Goal: Task Accomplishment & Management: Manage account settings

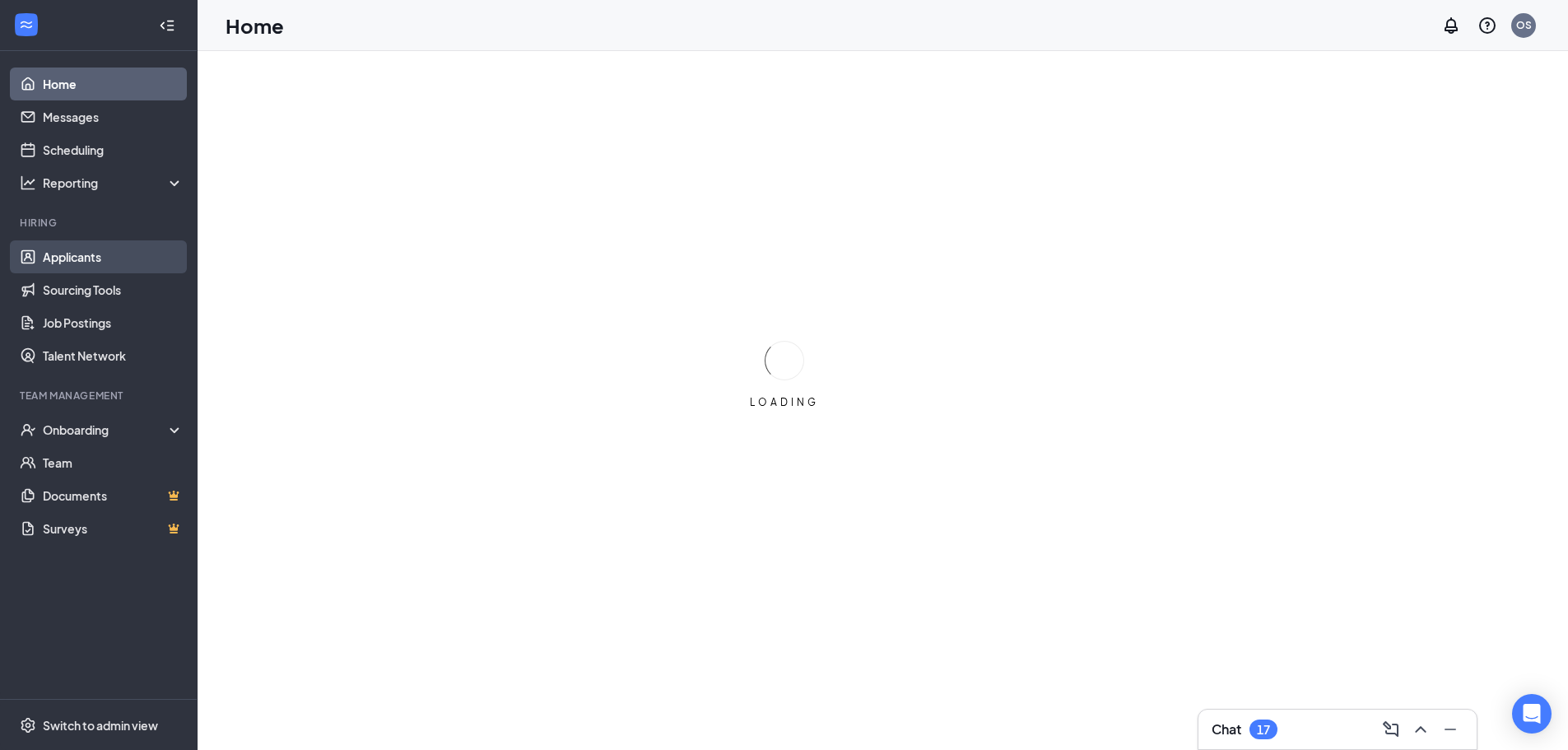
click at [72, 248] on link "Applicants" at bounding box center [113, 257] width 140 height 33
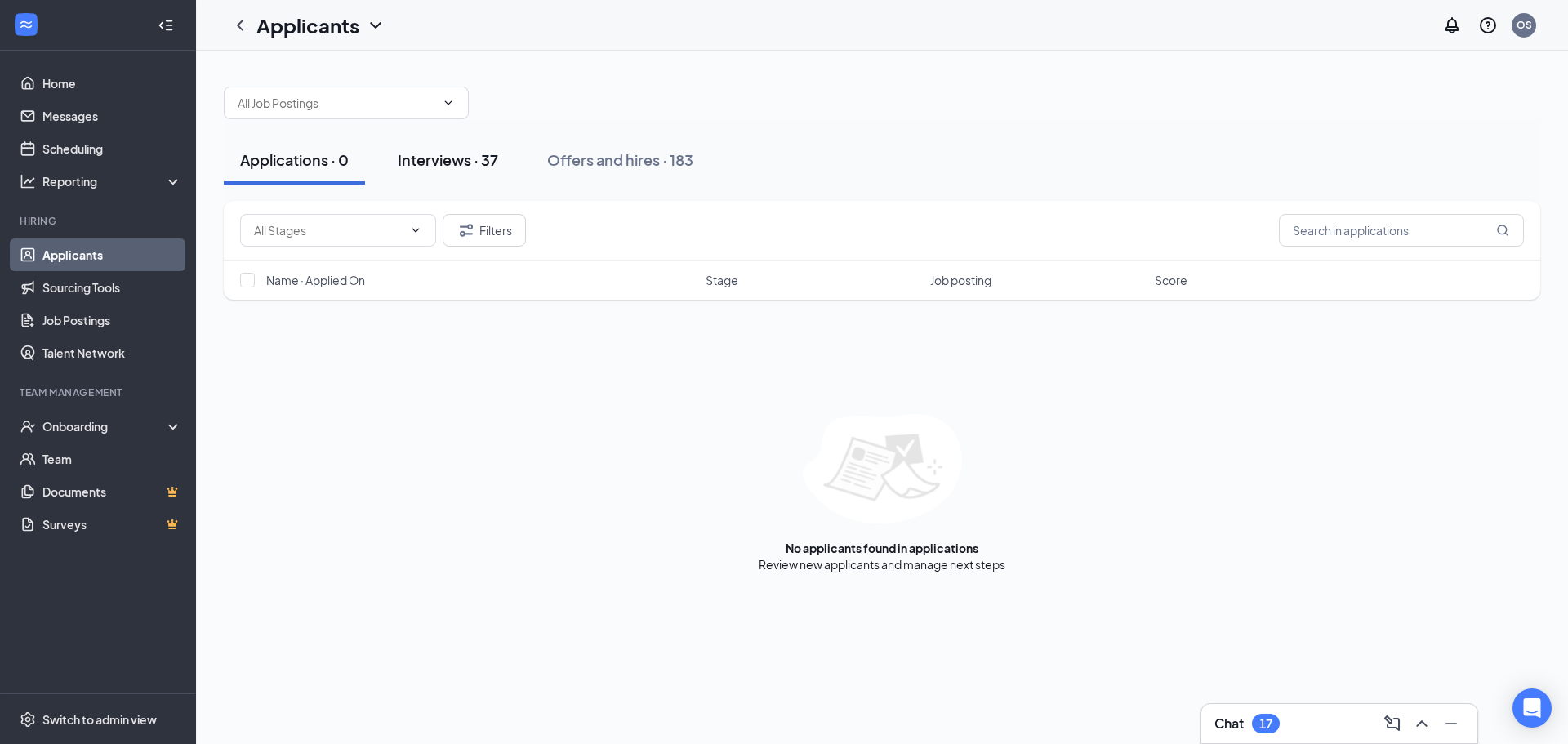
click at [439, 157] on div "Interviews · 37" at bounding box center [447, 159] width 100 height 21
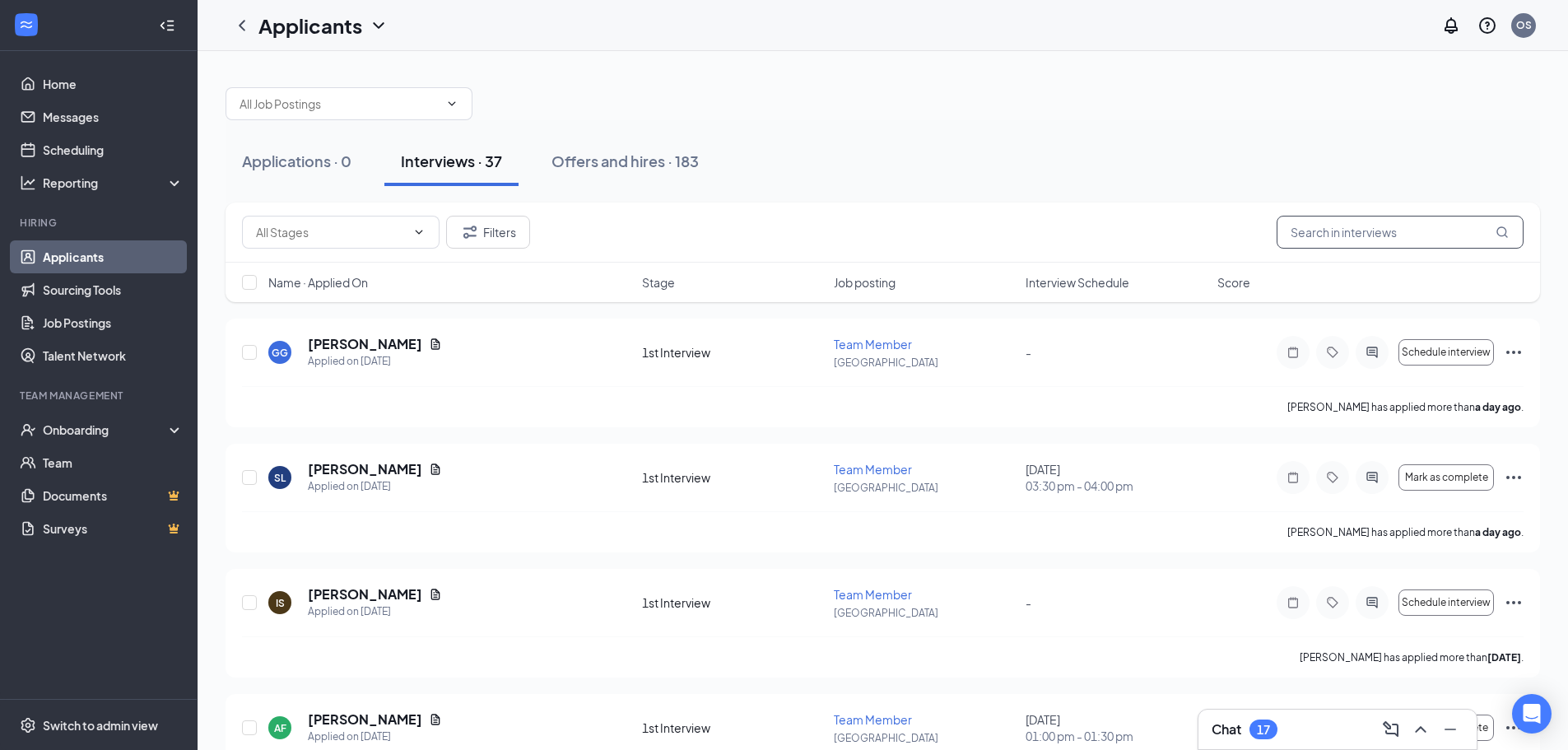
click at [1368, 230] on input "text" at bounding box center [1401, 232] width 247 height 33
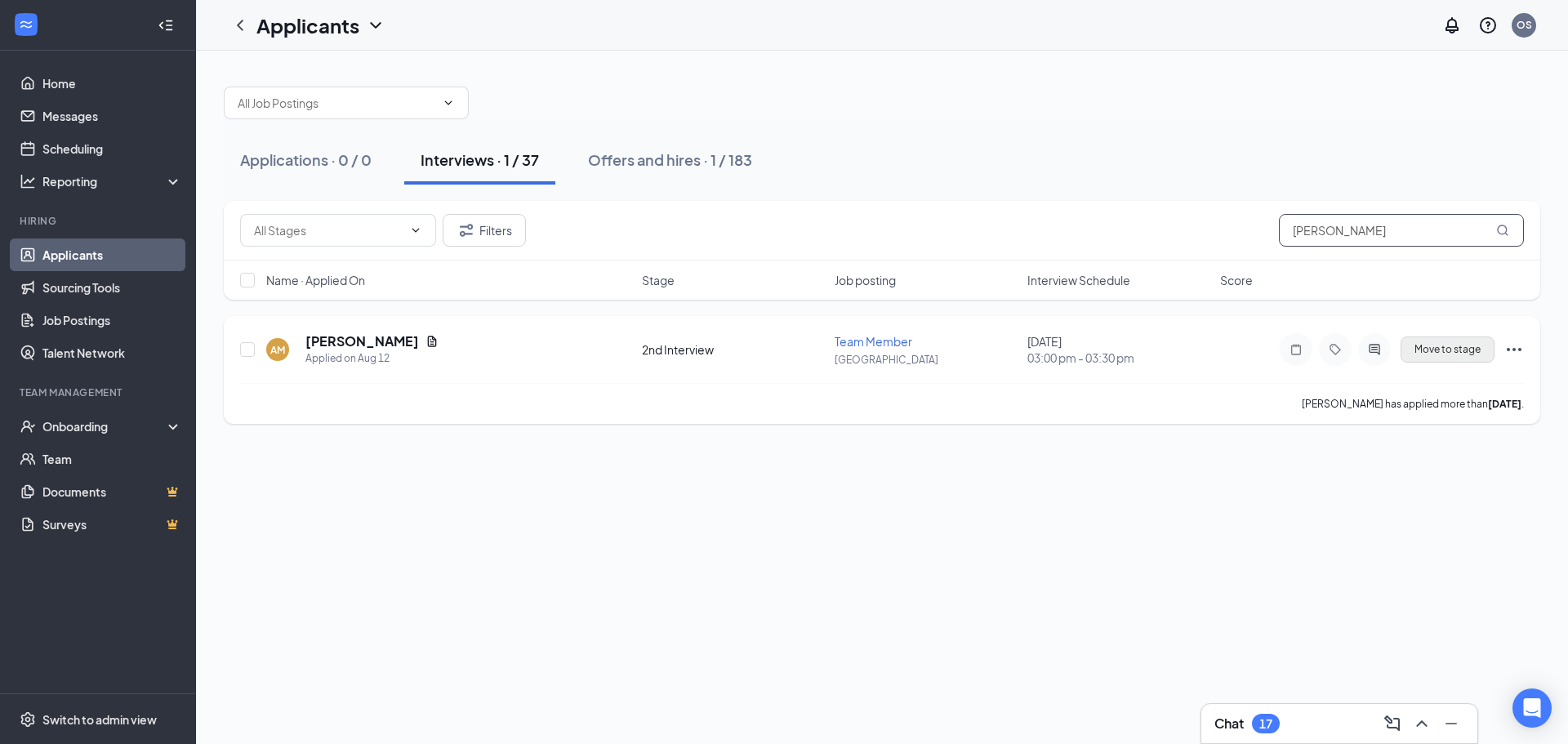
type input "[PERSON_NAME]"
click at [1458, 349] on span "Move to stage" at bounding box center [1447, 349] width 66 height 12
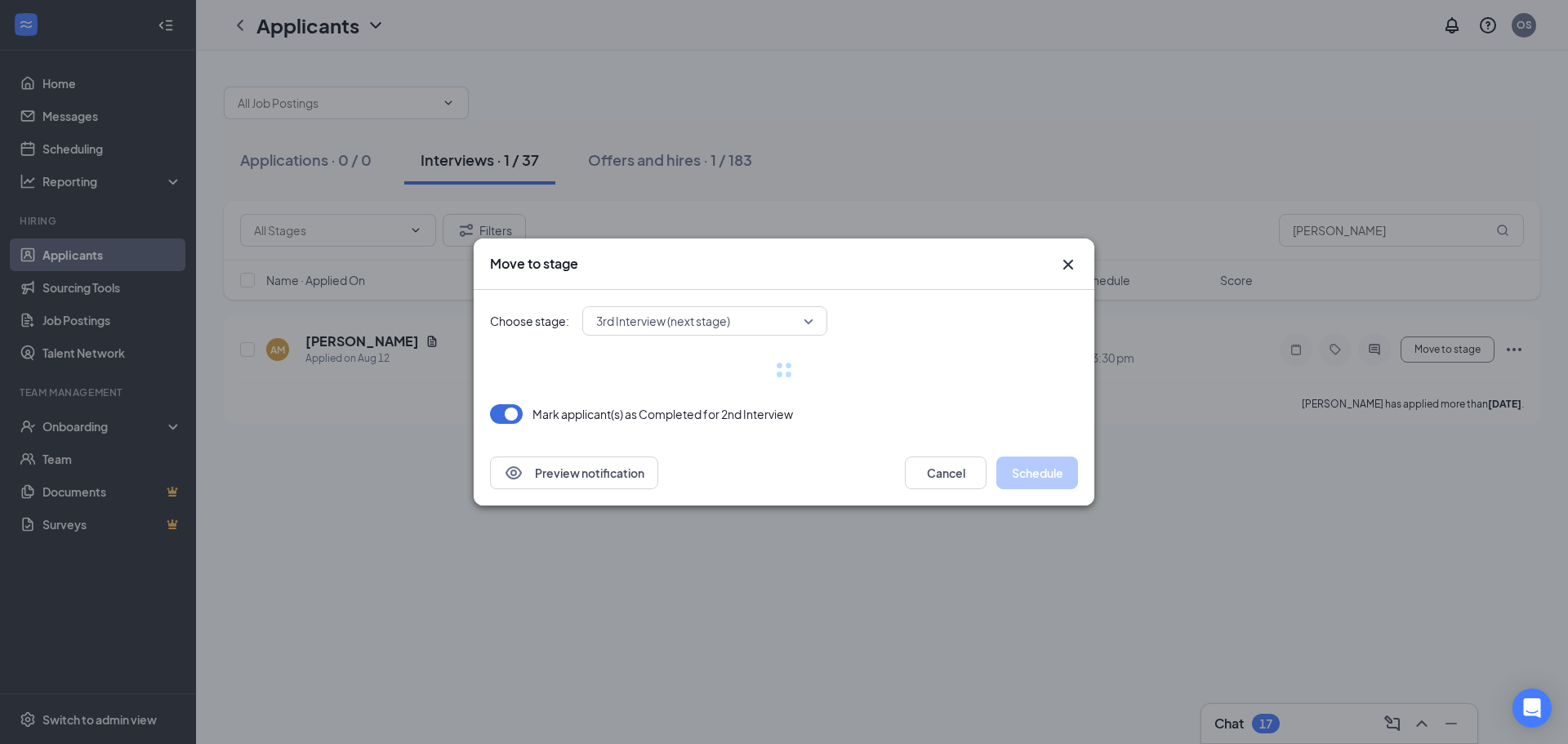
click at [754, 322] on span "3rd Interview (next stage)" at bounding box center [697, 321] width 203 height 24
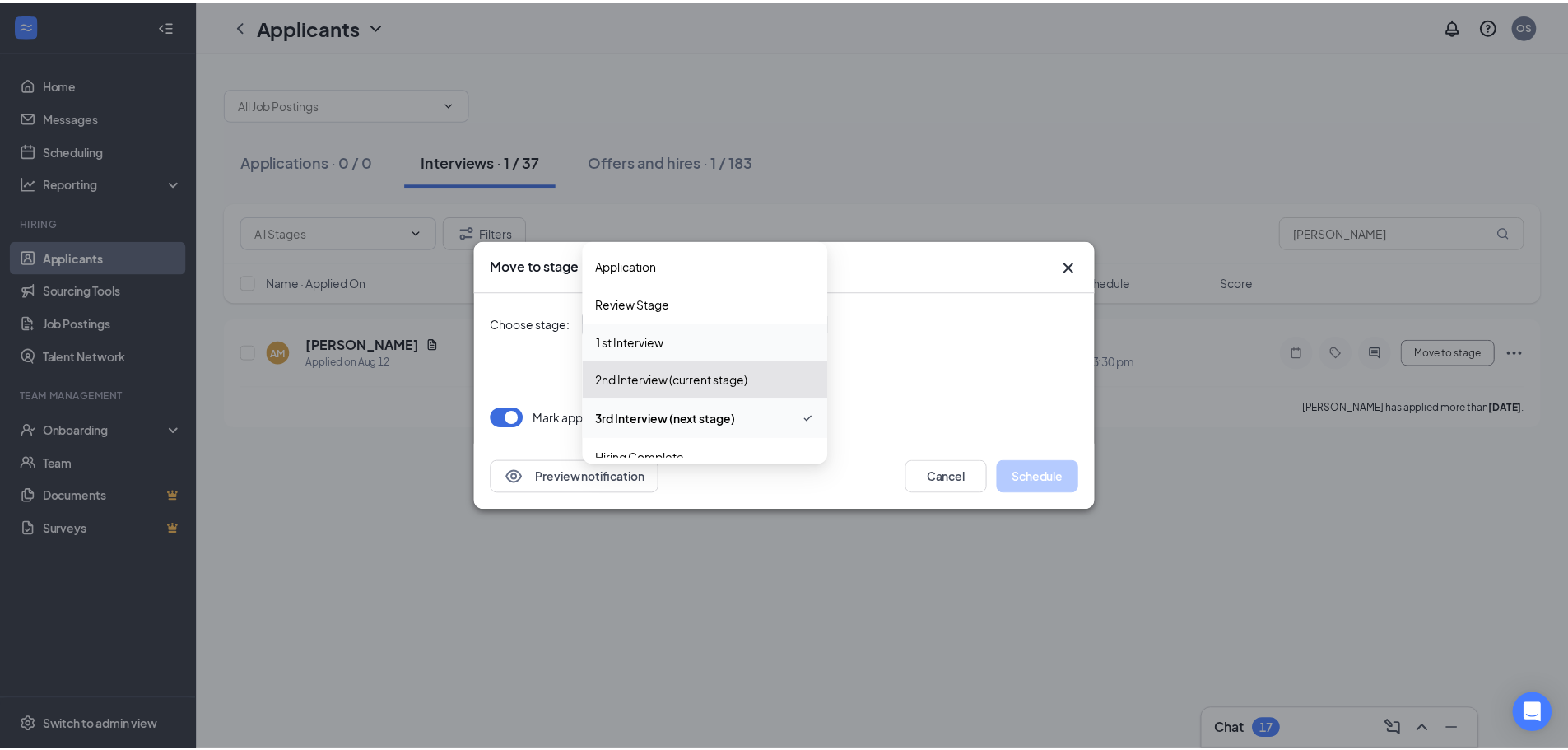
scroll to position [18, 0]
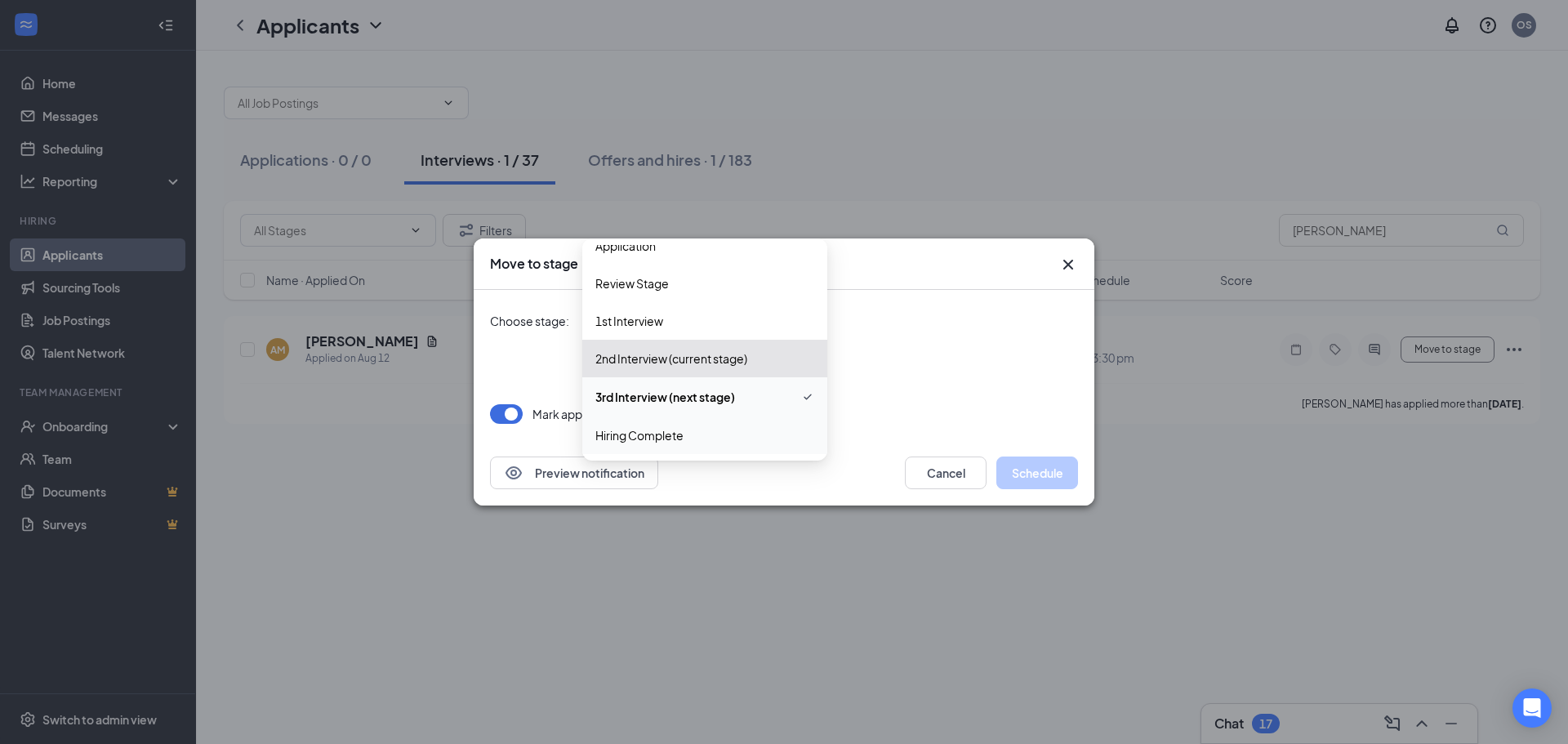
click at [663, 433] on span "Hiring Complete" at bounding box center [639, 435] width 88 height 18
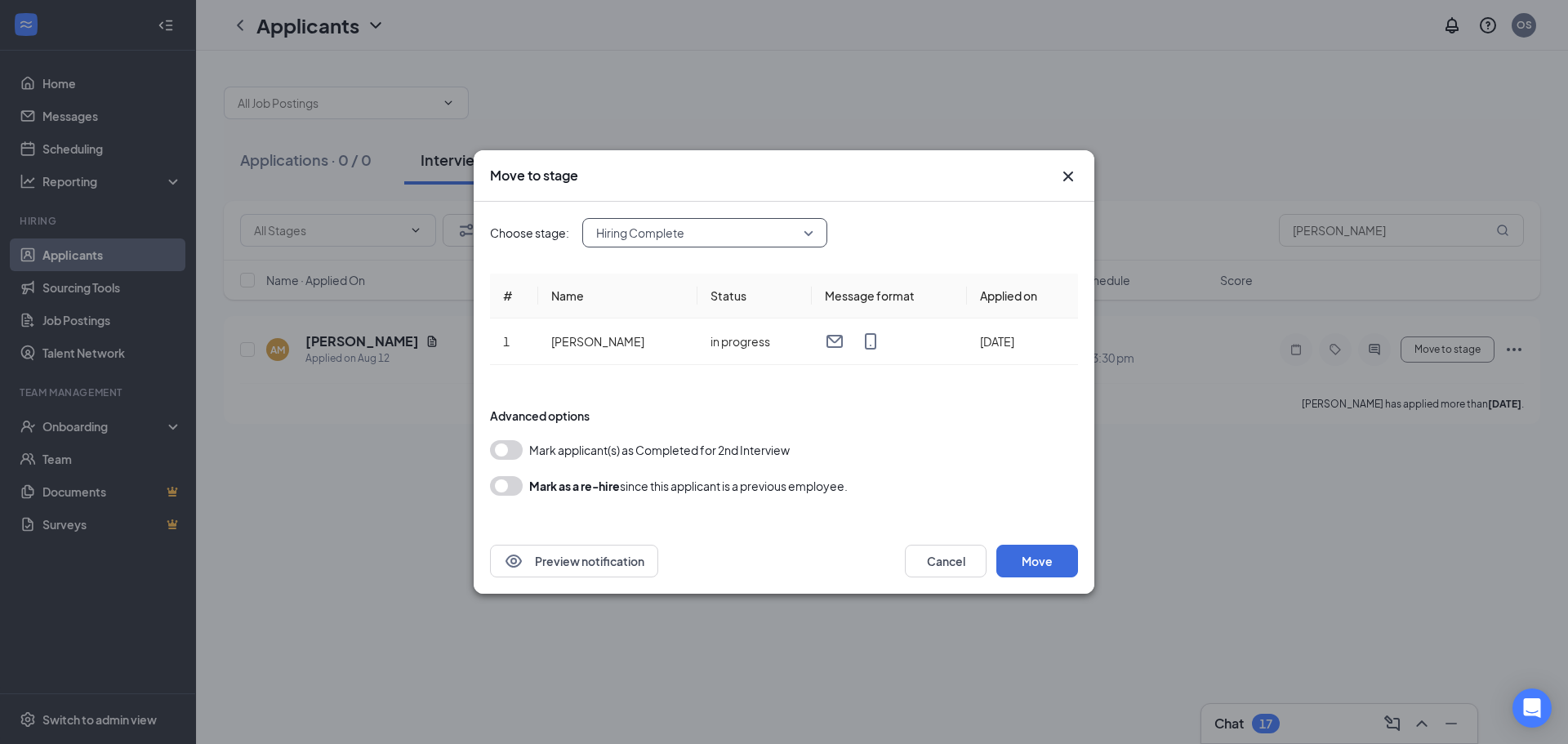
click at [511, 449] on button "button" at bounding box center [506, 450] width 33 height 20
click at [1055, 564] on button "Move" at bounding box center [1037, 561] width 81 height 33
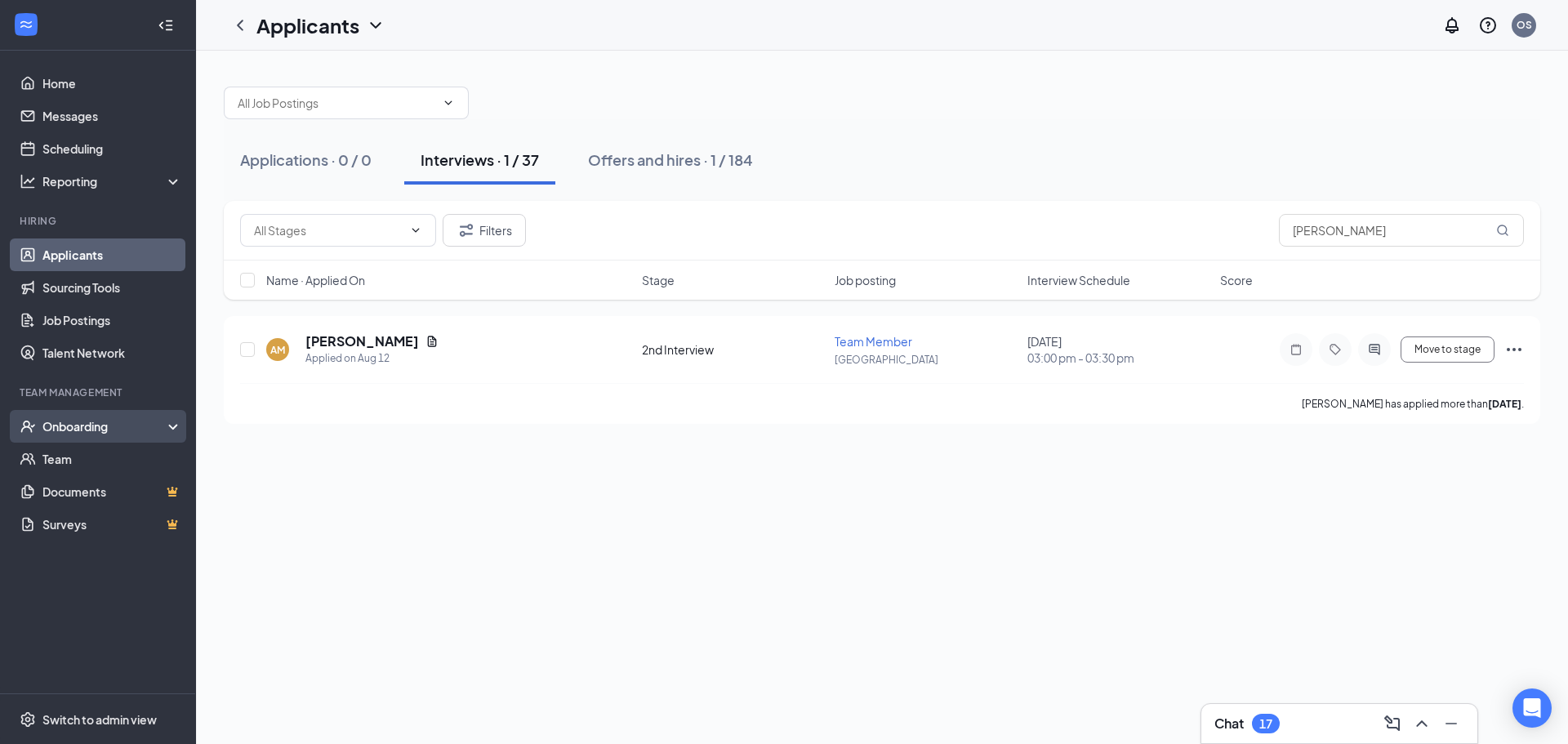
click at [108, 424] on div "Onboarding" at bounding box center [105, 426] width 126 height 16
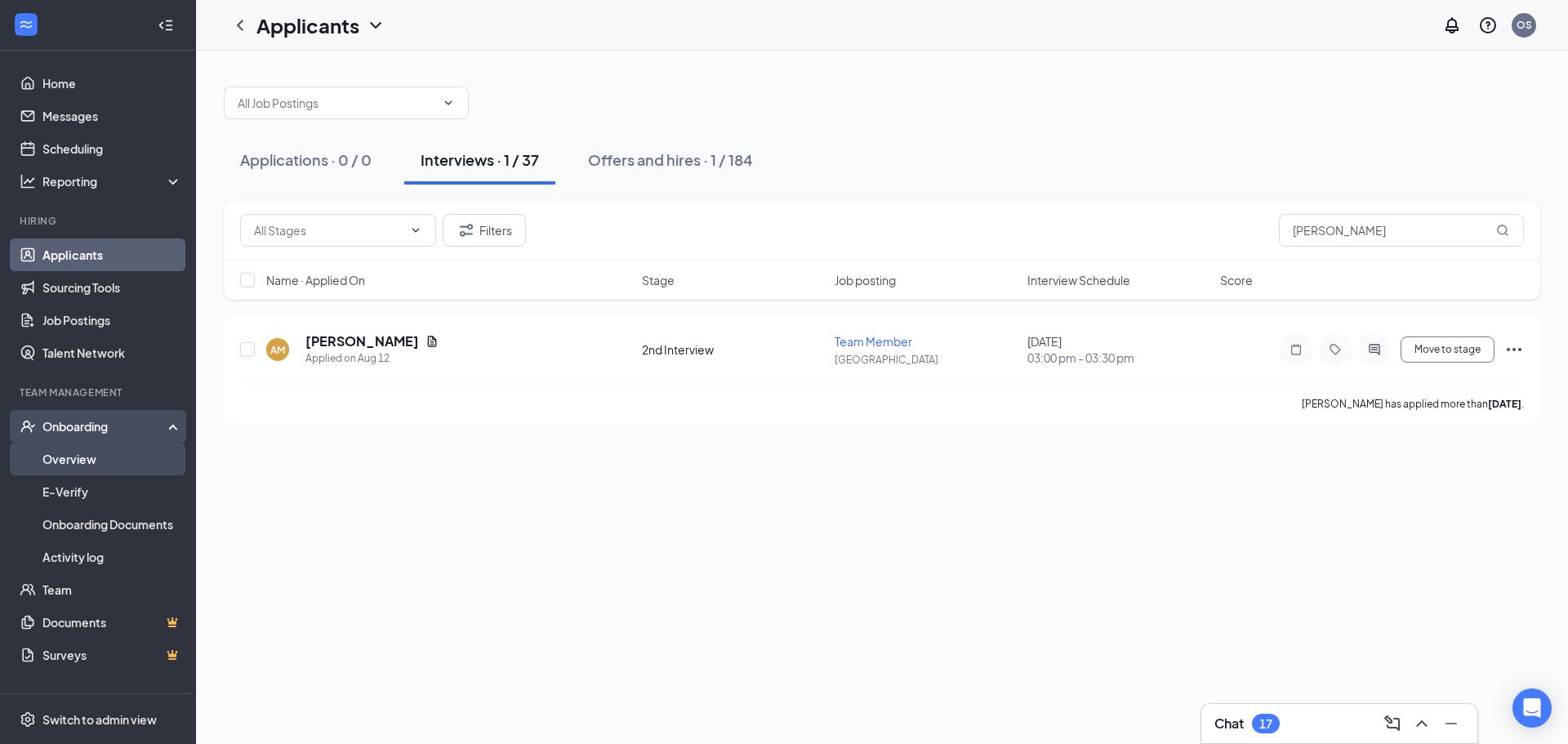
click at [117, 456] on link "Overview" at bounding box center [113, 459] width 139 height 33
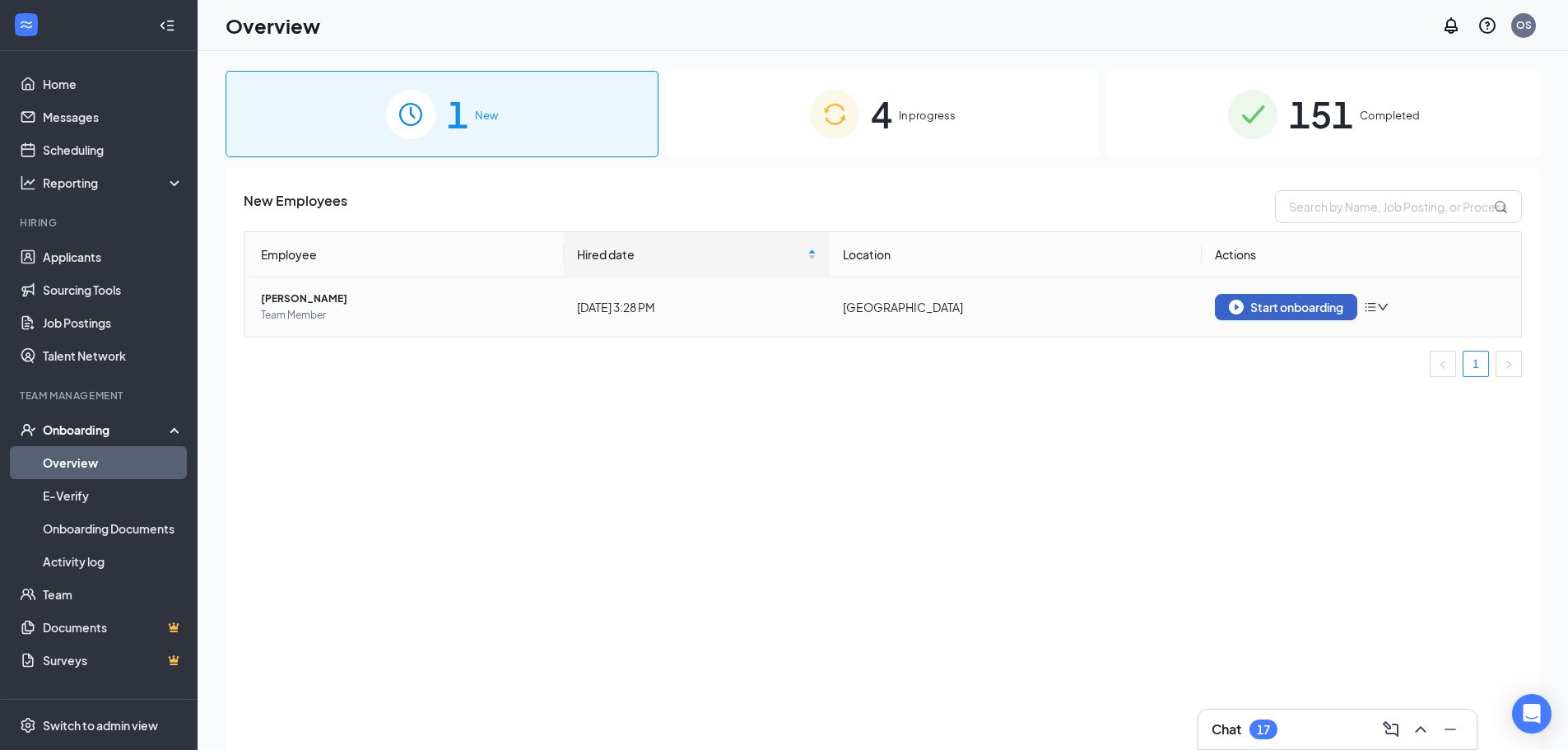
click at [1277, 296] on button "Start onboarding" at bounding box center [1286, 307] width 142 height 26
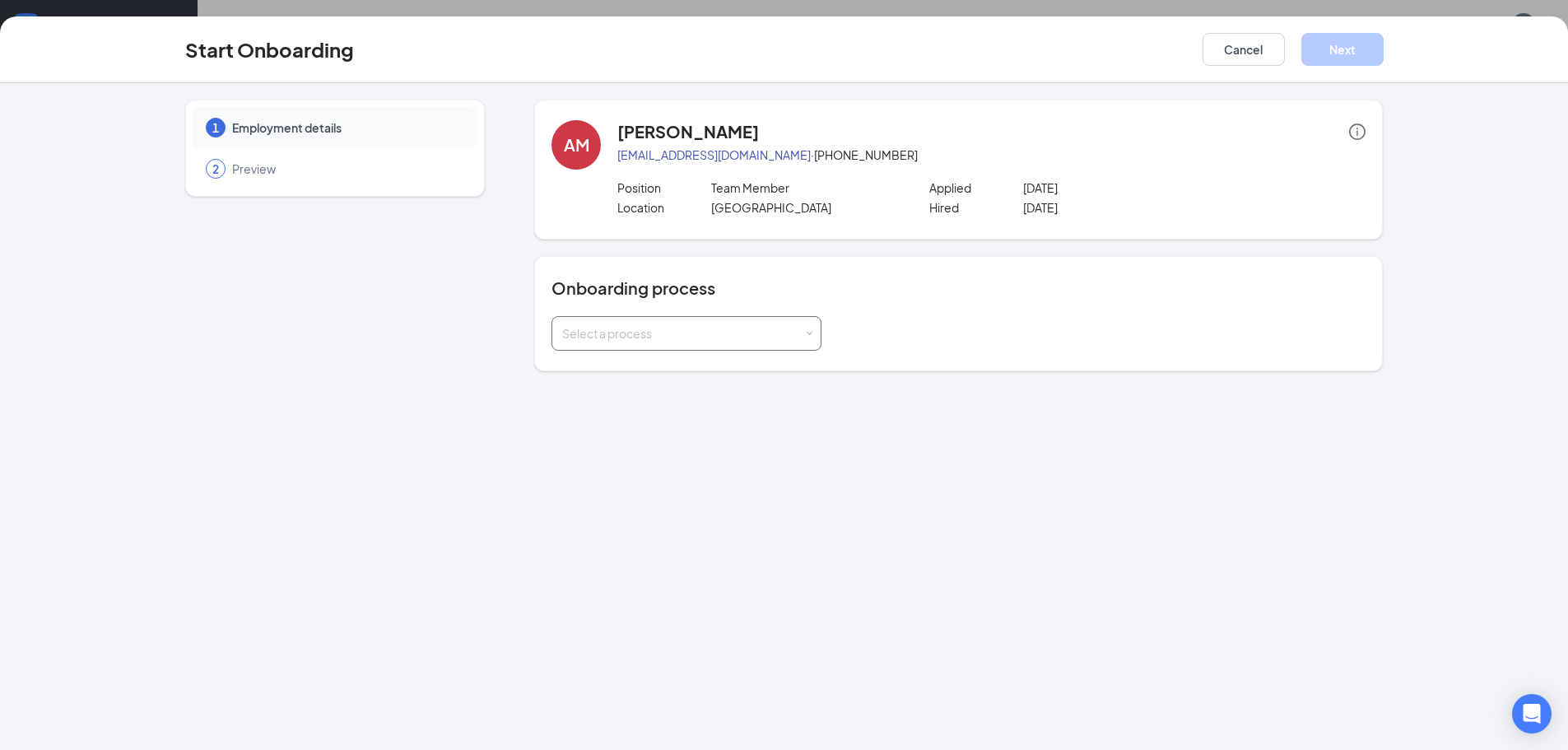
click at [689, 337] on div "Select a process" at bounding box center [683, 333] width 241 height 16
click at [635, 366] on li "Onboarding" at bounding box center [687, 368] width 270 height 30
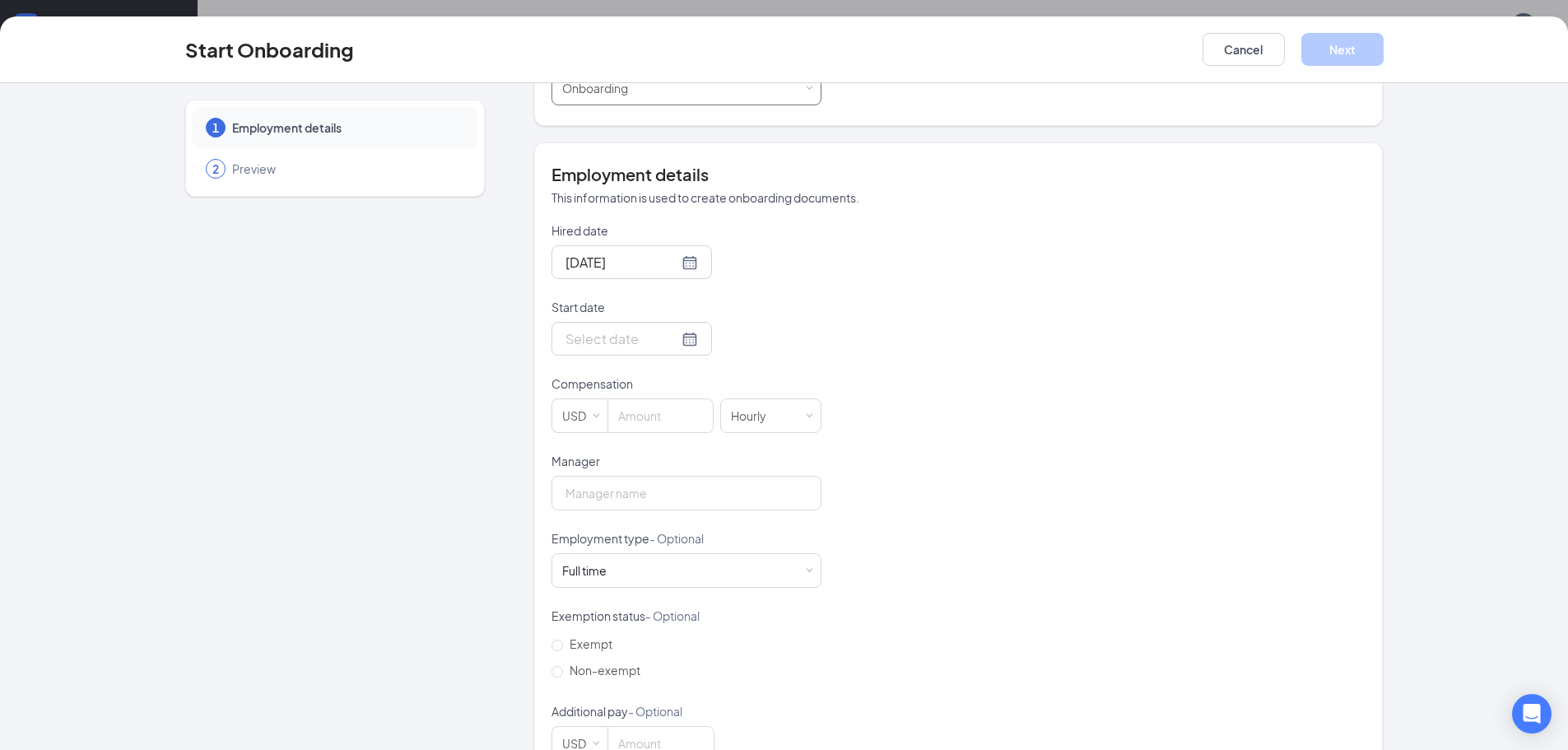
scroll to position [247, 0]
click at [663, 342] on div at bounding box center [631, 337] width 132 height 21
type input "[DATE]"
click at [632, 536] on div "26" at bounding box center [635, 534] width 20 height 20
click at [628, 418] on input at bounding box center [661, 414] width 104 height 33
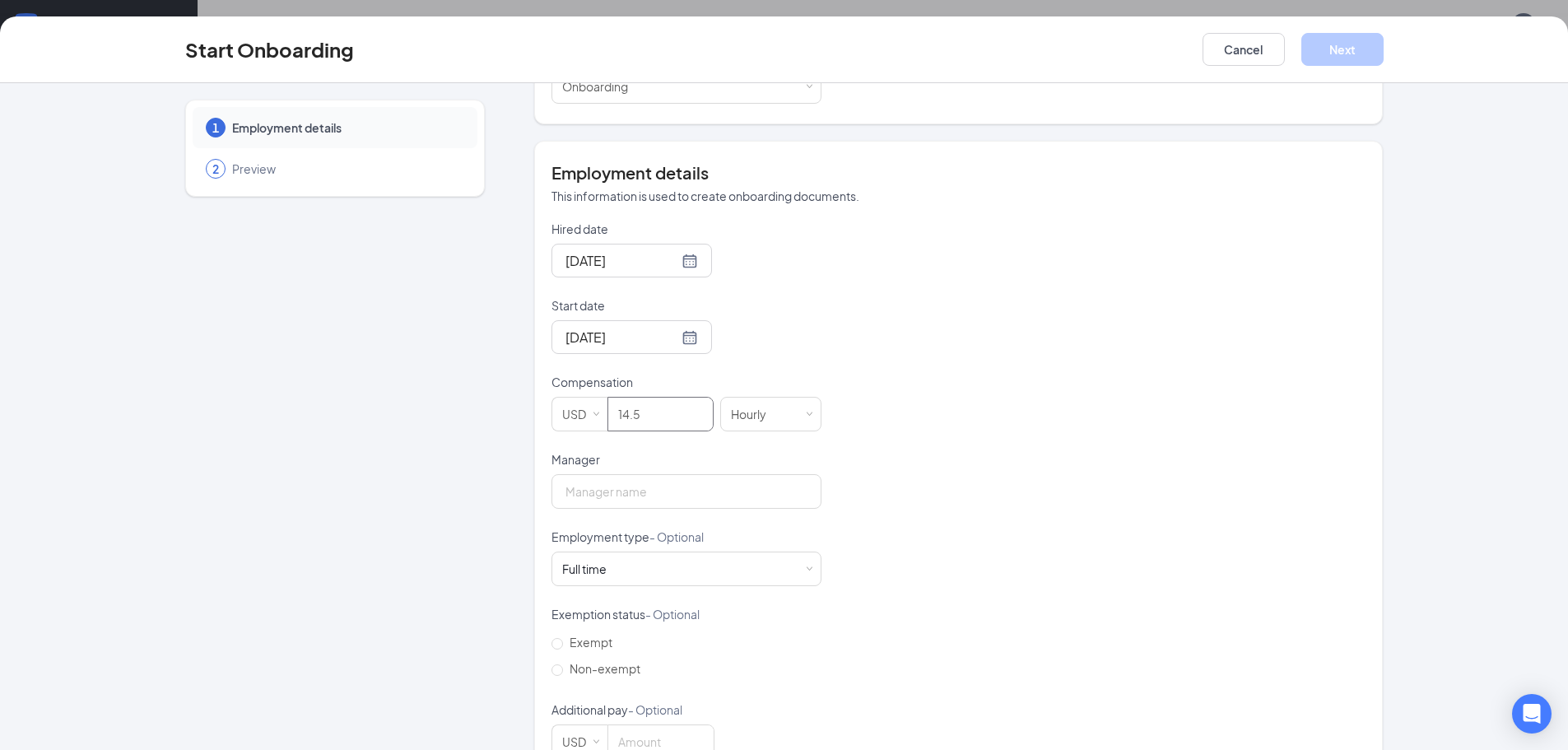
type input "14.5"
click at [968, 446] on div "Hired date [DATE] Start date [DATE] [DATE] Su Mo Tu We Th Fr Sa 27 28 29 30 31 …" at bounding box center [959, 490] width 815 height 538
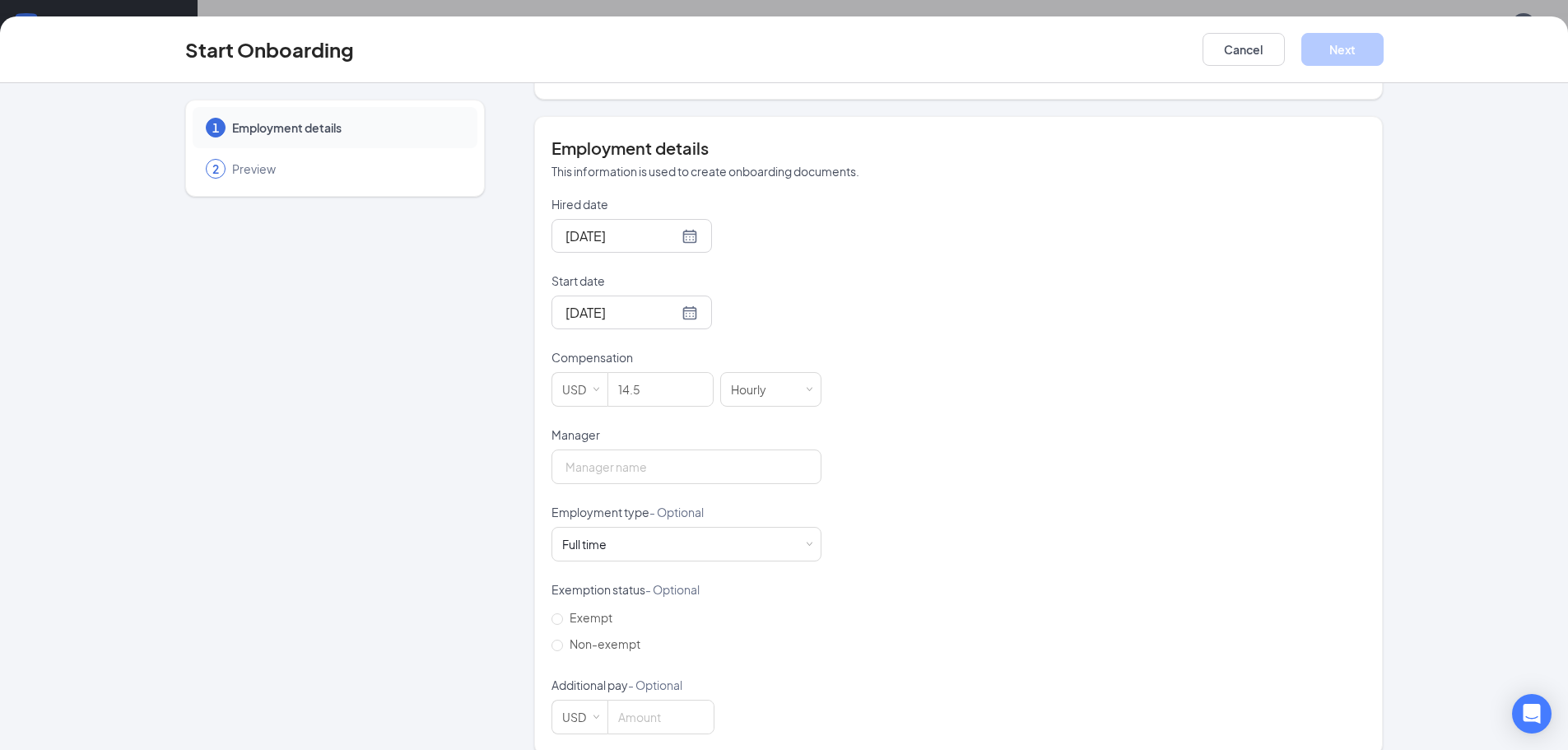
scroll to position [294, 0]
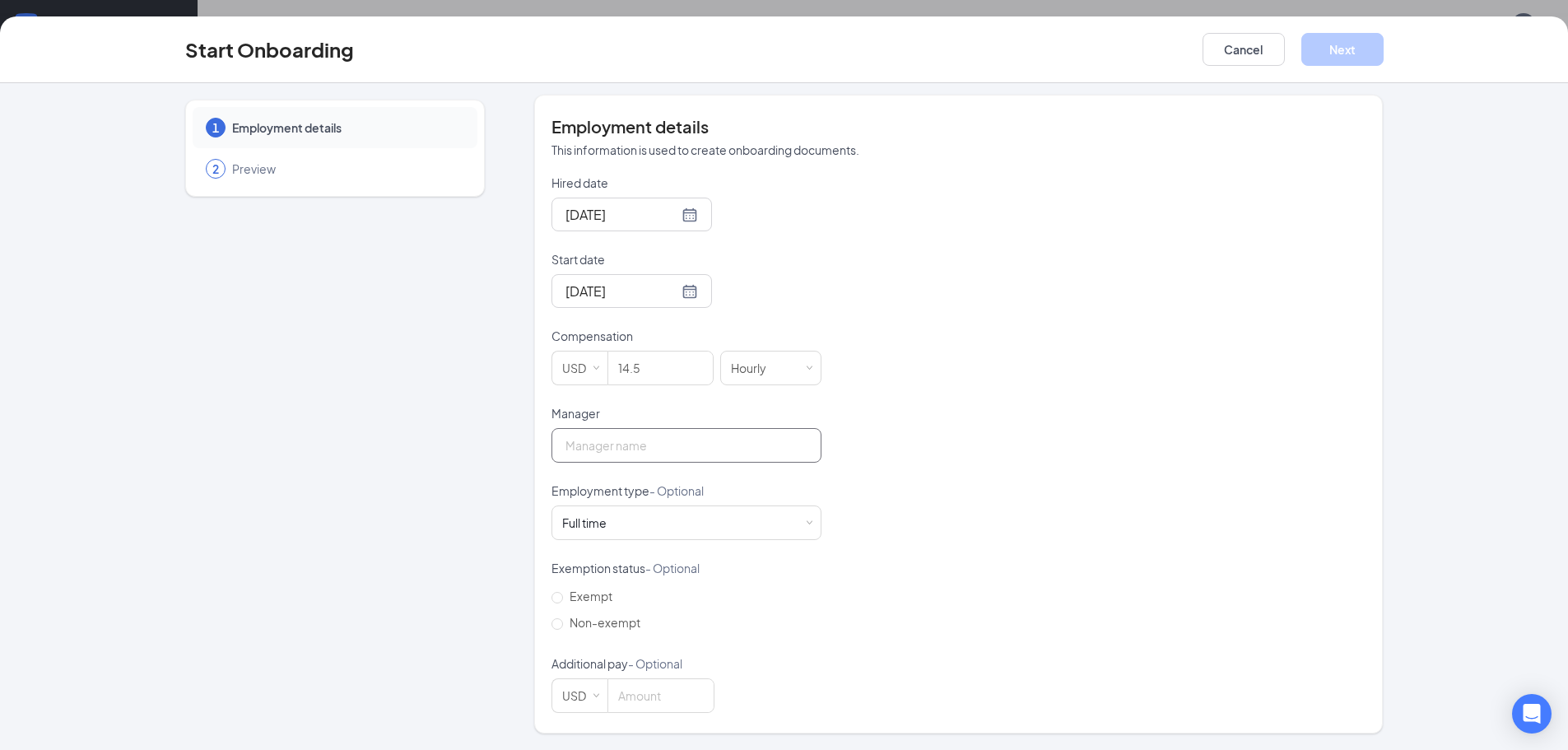
click at [652, 434] on input "Manager" at bounding box center [687, 446] width 270 height 34
type input "[PERSON_NAME]"
click at [666, 529] on div "Full time Works 30+ hours per week and is reasonably expected to work" at bounding box center [687, 522] width 248 height 33
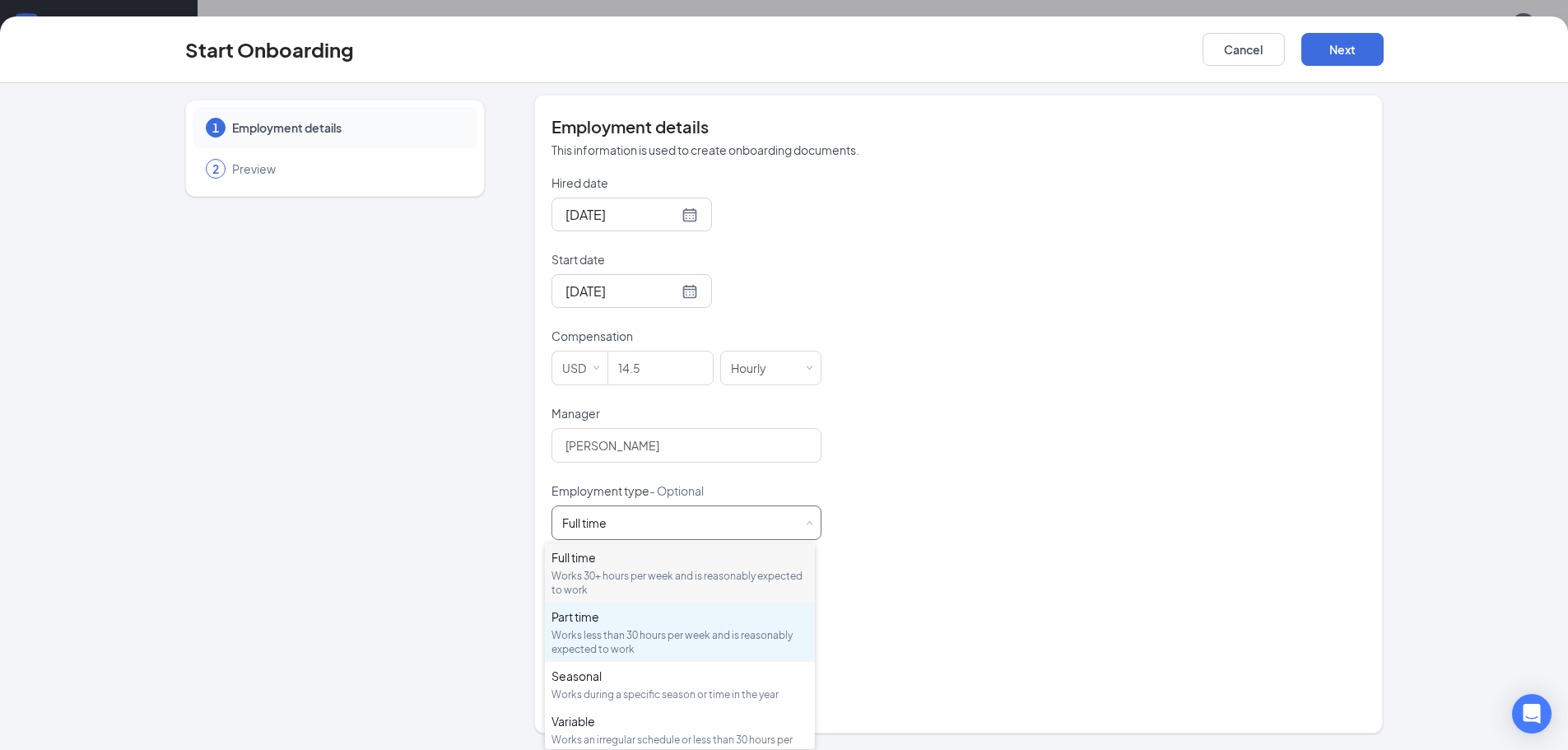
click at [648, 642] on div "Works less than 30 hours per week and is reasonably expected to work" at bounding box center [680, 642] width 257 height 28
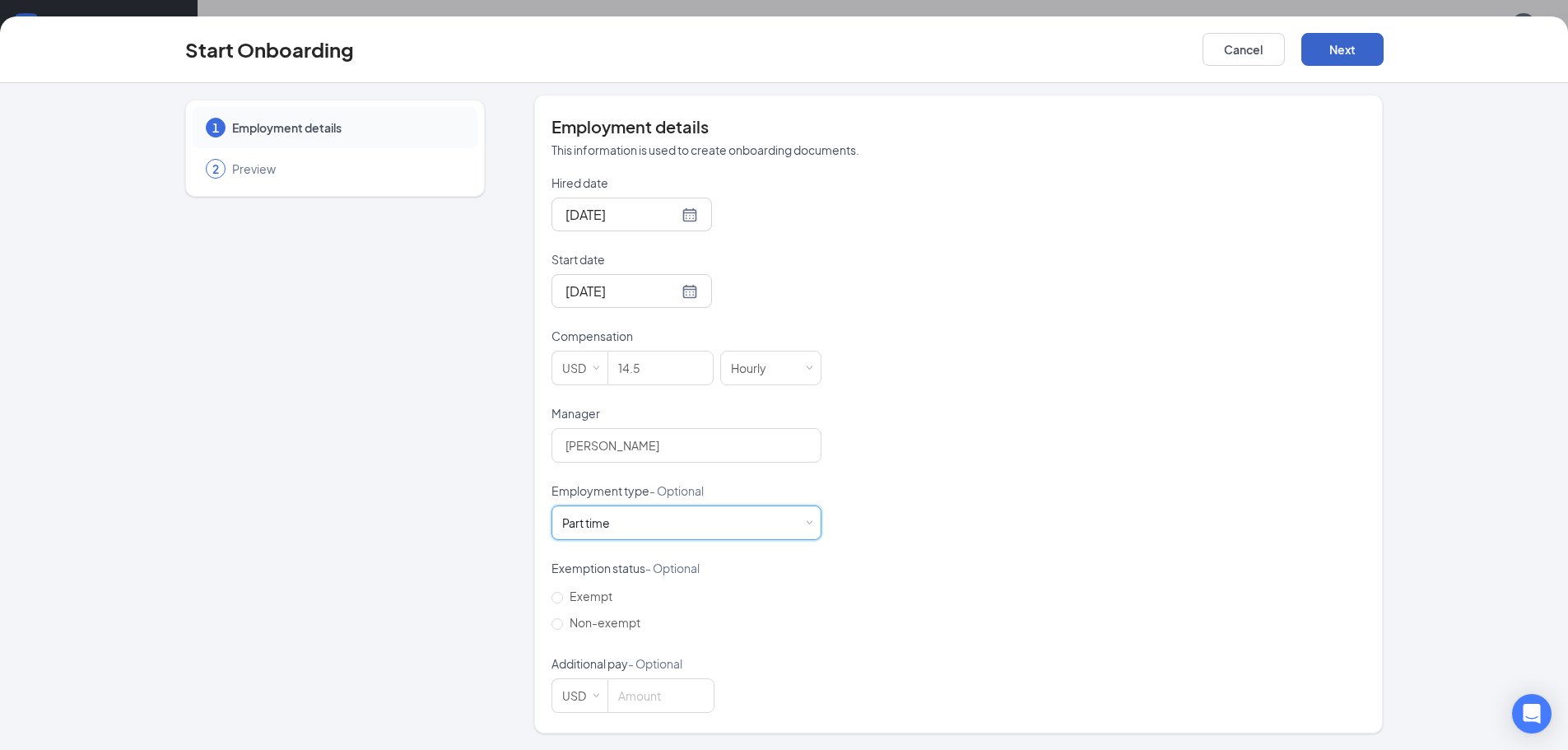
click at [1322, 43] on button "Next" at bounding box center [1342, 50] width 82 height 33
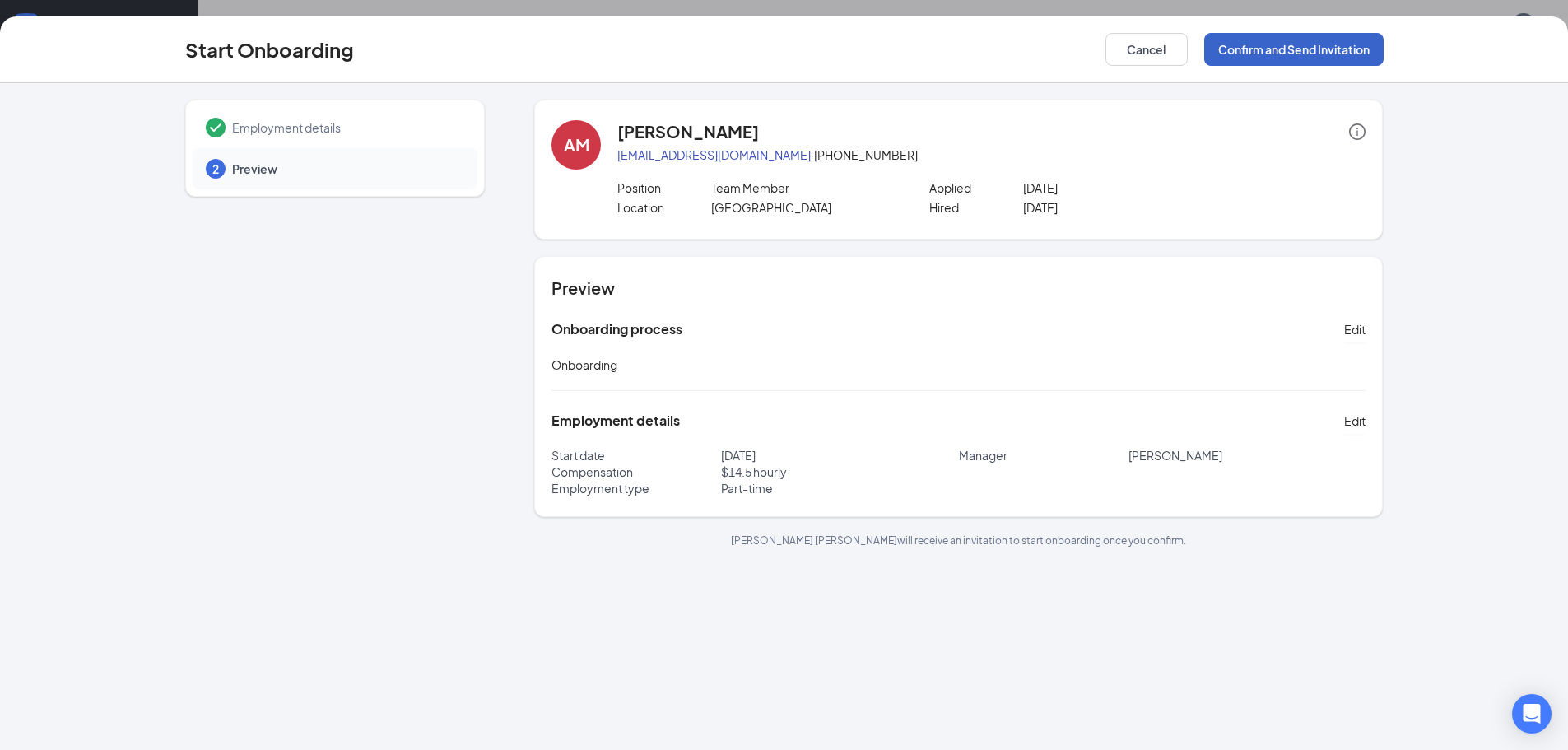
click at [1248, 53] on button "Confirm and Send Invitation" at bounding box center [1293, 50] width 179 height 33
